Goal: Find specific page/section: Find specific page/section

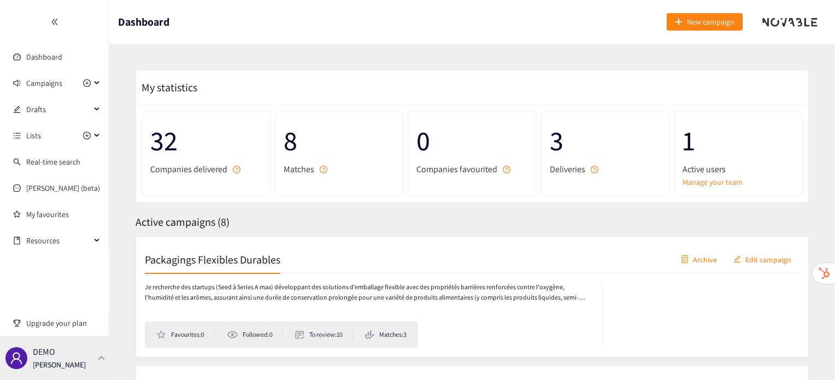
click at [31, 370] on div "DEMO [PERSON_NAME]" at bounding box center [54, 358] width 109 height 44
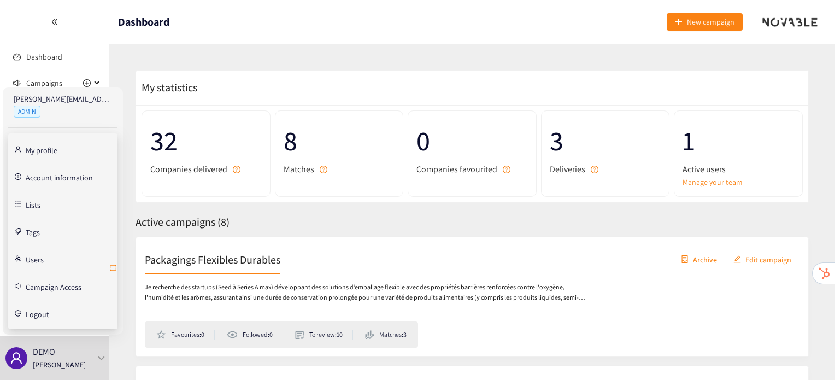
click at [112, 267] on icon "retweet" at bounding box center [113, 268] width 9 height 9
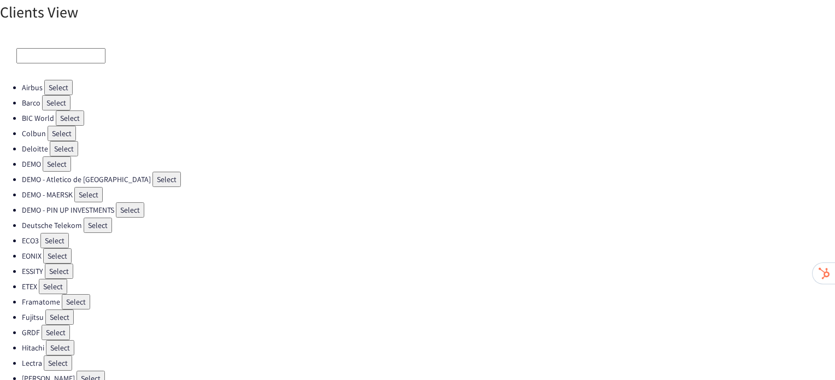
click at [48, 235] on button "Select" at bounding box center [54, 240] width 28 height 15
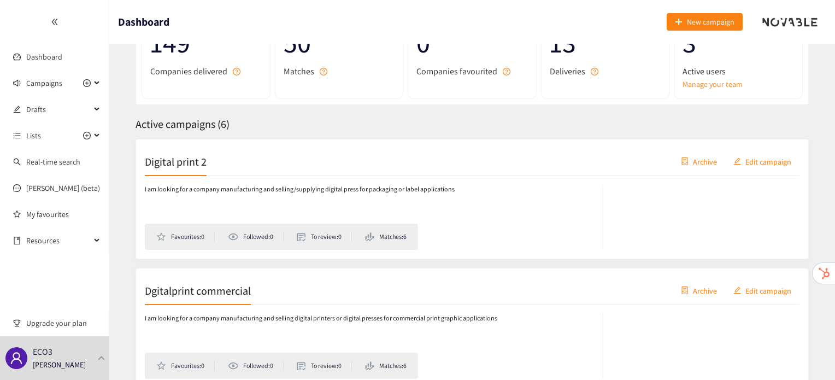
scroll to position [98, 0]
click at [174, 159] on h2 "Digital print 2" at bounding box center [176, 160] width 62 height 15
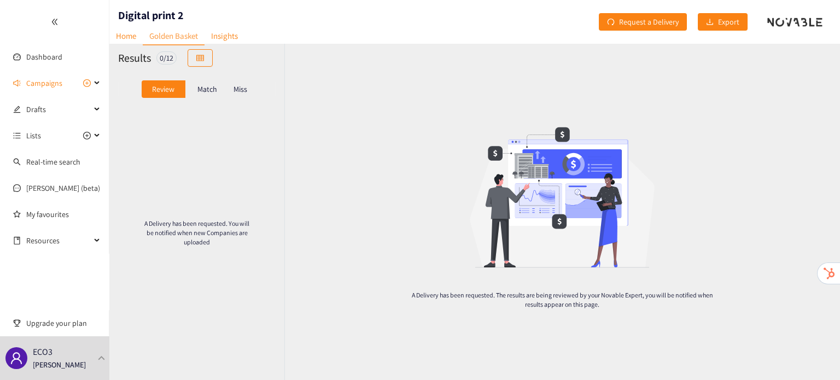
click at [200, 90] on p "Match" at bounding box center [207, 89] width 20 height 9
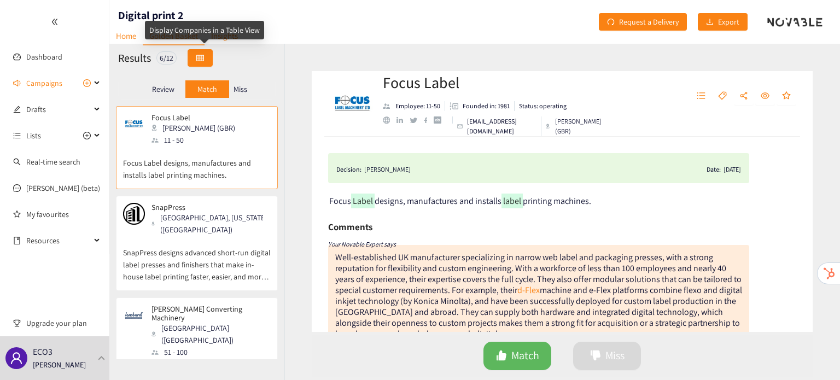
click at [197, 54] on button "button" at bounding box center [200, 57] width 25 height 17
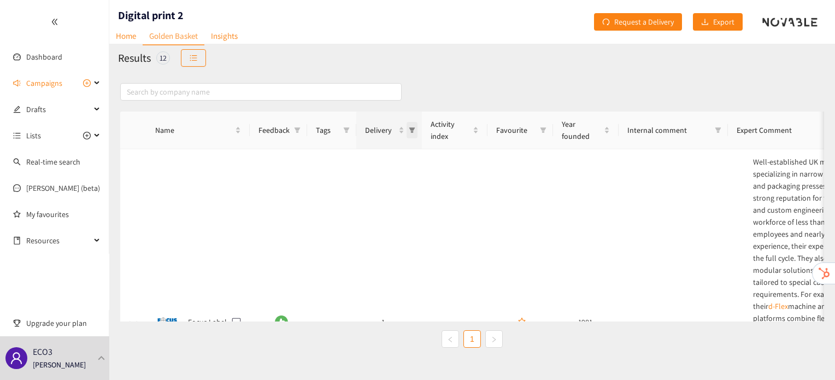
click at [414, 132] on icon "filter" at bounding box center [412, 130] width 7 height 7
click at [342, 195] on span "2" at bounding box center [364, 195] width 95 height 12
checkbox input "true"
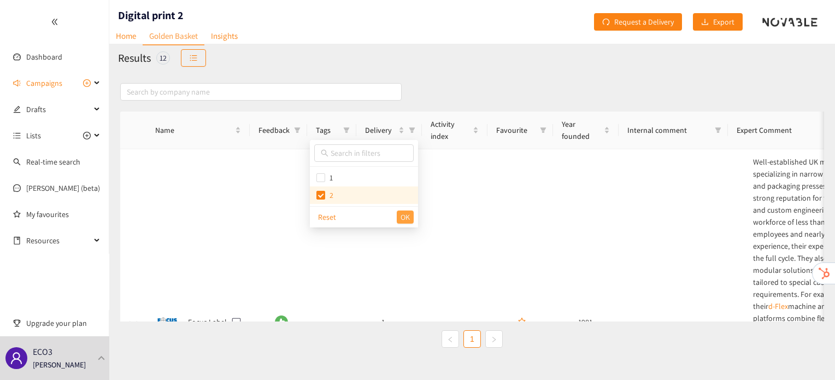
click at [409, 218] on span "OK" at bounding box center [405, 217] width 9 height 12
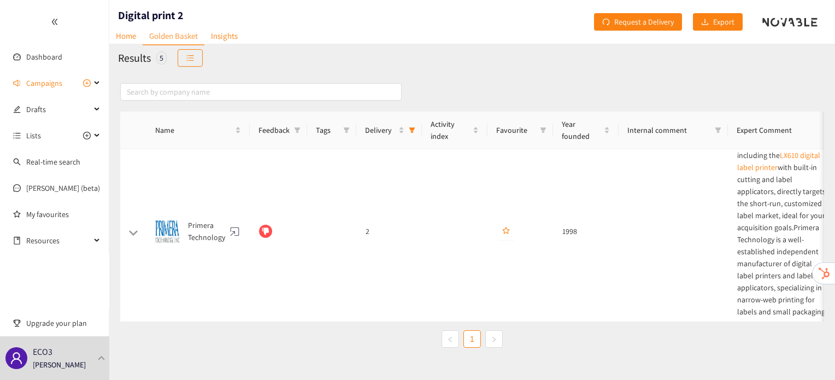
scroll to position [28, 0]
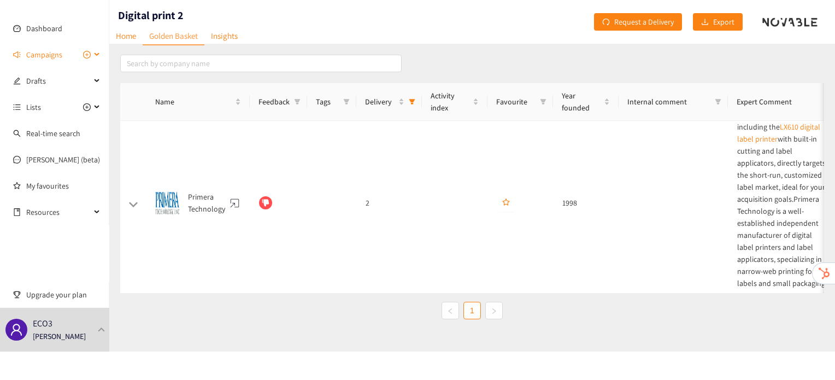
click at [55, 46] on span "Campaigns" at bounding box center [44, 55] width 36 height 22
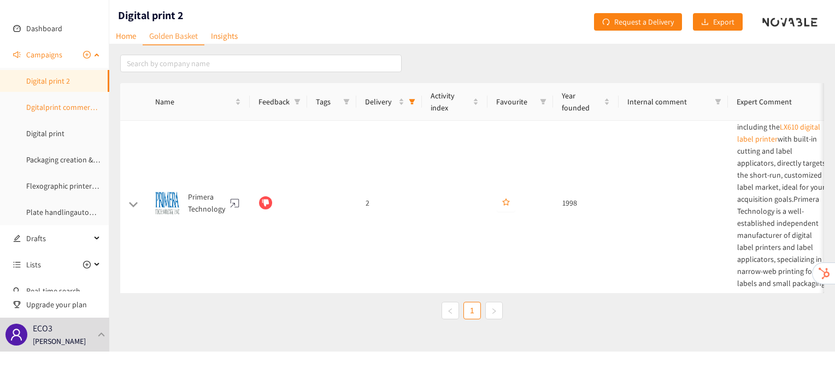
click at [57, 108] on link "Dgitalprint commercial" at bounding box center [63, 107] width 75 height 10
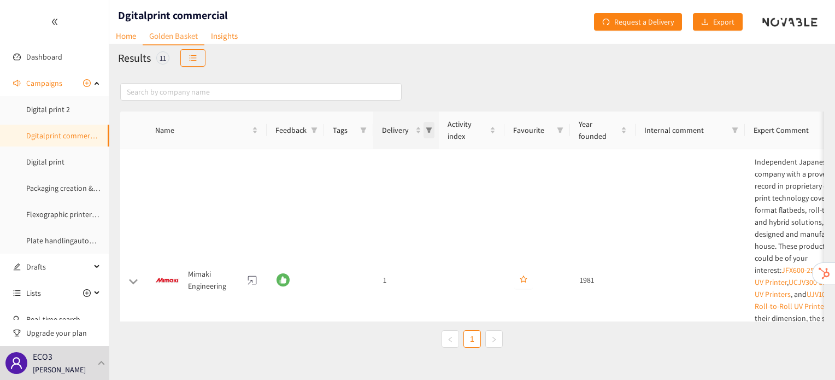
click at [434, 133] on span "Delivery" at bounding box center [429, 130] width 11 height 16
click at [400, 200] on span "2" at bounding box center [381, 195] width 95 height 12
checkbox input "true"
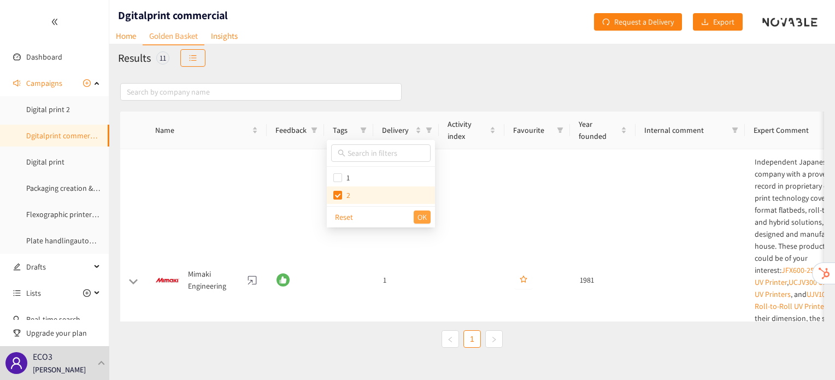
click at [424, 220] on span "OK" at bounding box center [422, 217] width 9 height 12
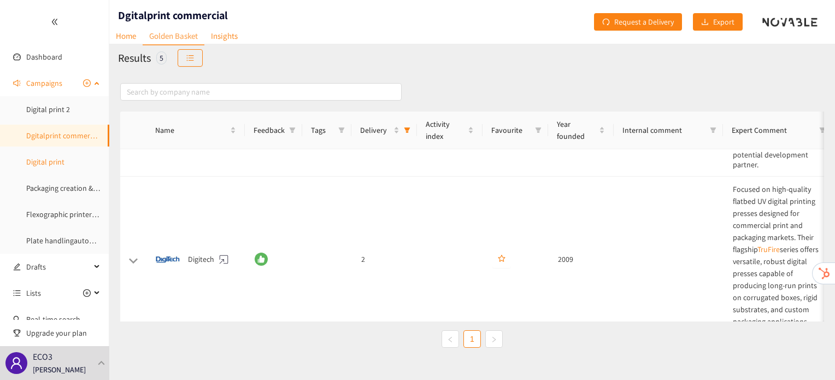
click at [52, 167] on link "Digital print" at bounding box center [45, 162] width 38 height 10
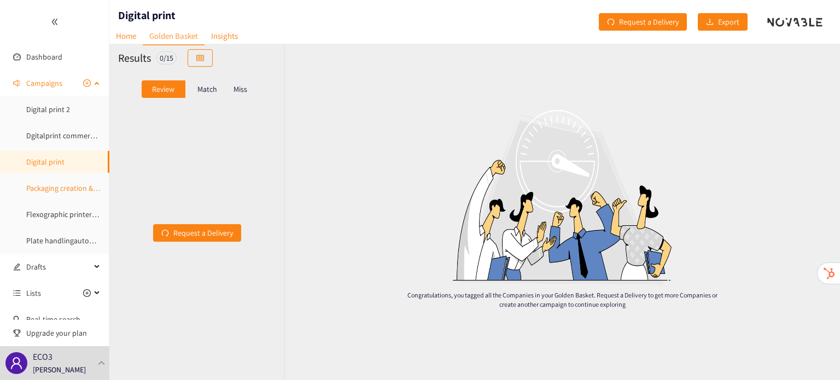
click at [67, 188] on link "Packaging creation & design servces" at bounding box center [83, 188] width 115 height 10
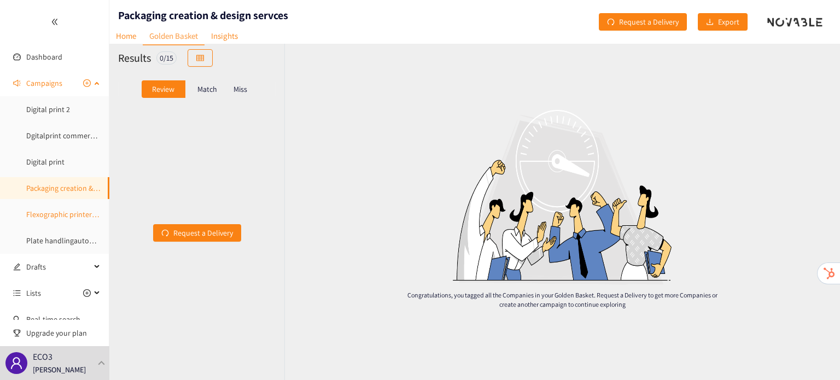
click at [61, 219] on link "Flexographic printers Europe" at bounding box center [73, 214] width 94 height 10
